Goal: Information Seeking & Learning: Learn about a topic

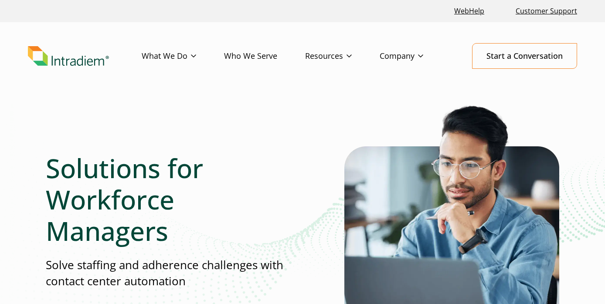
click at [265, 56] on link "Who We Serve" at bounding box center [264, 56] width 81 height 25
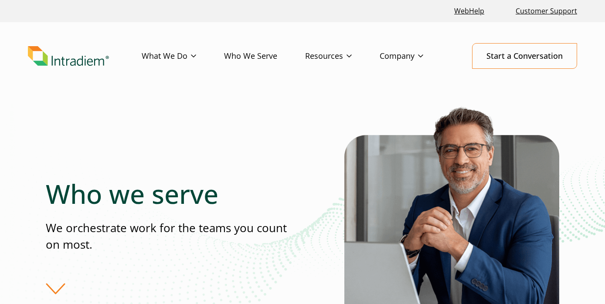
click at [199, 56] on link "What We Do" at bounding box center [183, 56] width 82 height 25
click at [298, 150] on div "Who we serve We orchestrate work for the teams you count on most." at bounding box center [303, 237] width 514 height 266
